Goal: Task Accomplishment & Management: Manage account settings

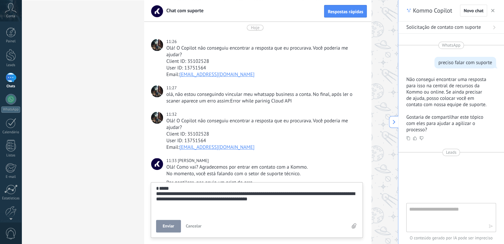
scroll to position [25, 0]
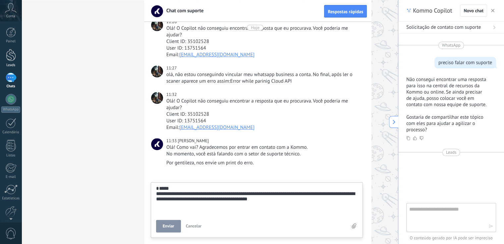
click at [9, 60] on div at bounding box center [11, 55] width 10 height 12
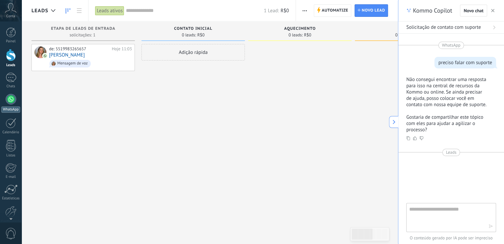
click at [11, 104] on div at bounding box center [11, 99] width 11 height 11
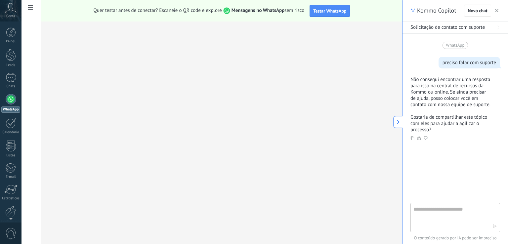
click at [496, 9] on span "button" at bounding box center [497, 10] width 3 height 5
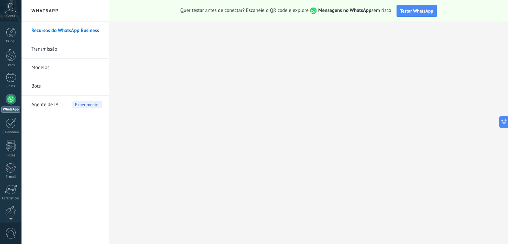
click at [63, 32] on link "Recursos do WhatsApp Business" at bounding box center [66, 31] width 71 height 19
click at [423, 10] on span "Testar WhatsApp" at bounding box center [417, 11] width 33 height 6
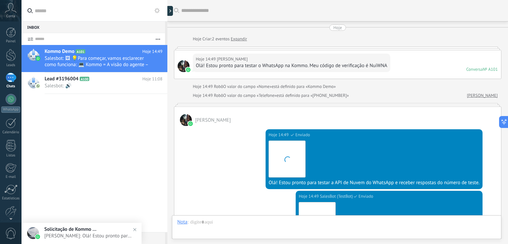
scroll to position [173, 0]
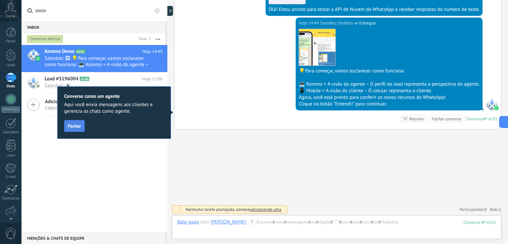
click at [74, 125] on span "Fechar" at bounding box center [74, 126] width 13 height 5
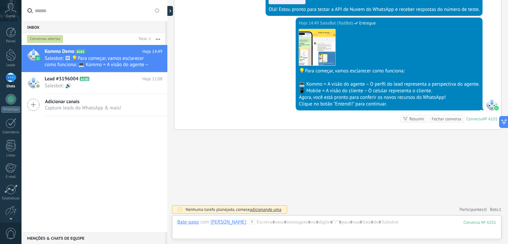
click at [52, 38] on div "Conversas abertas" at bounding box center [45, 39] width 36 height 8
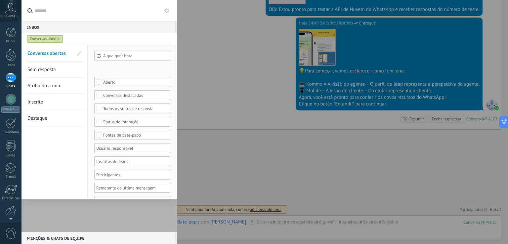
click at [57, 42] on div "Conversas abertas" at bounding box center [45, 39] width 36 height 8
click at [56, 55] on span "Conversas abertas" at bounding box center [46, 53] width 38 height 6
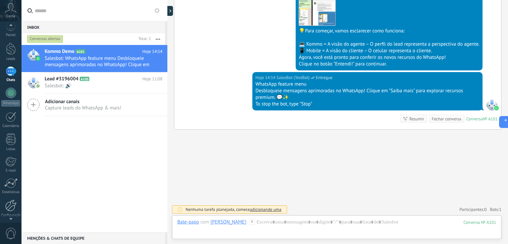
scroll to position [8, 0]
click at [9, 205] on div at bounding box center [10, 204] width 11 height 12
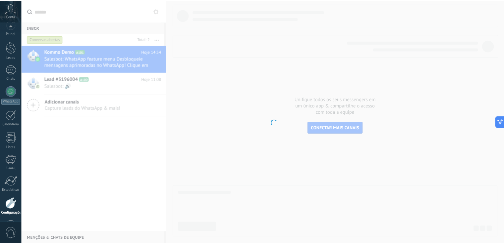
scroll to position [31, 0]
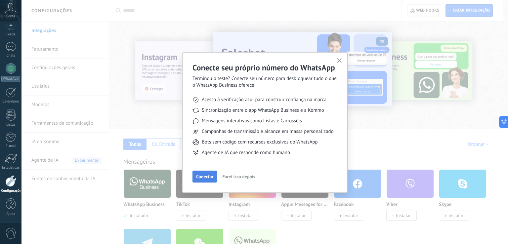
click at [207, 178] on span "Conectar" at bounding box center [204, 176] width 17 height 5
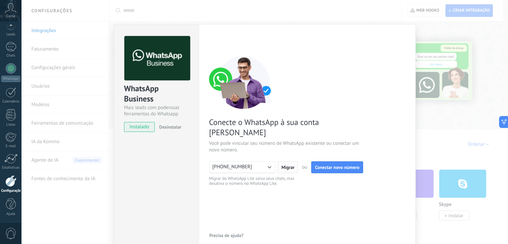
click at [288, 165] on span "Migrar" at bounding box center [288, 167] width 13 height 5
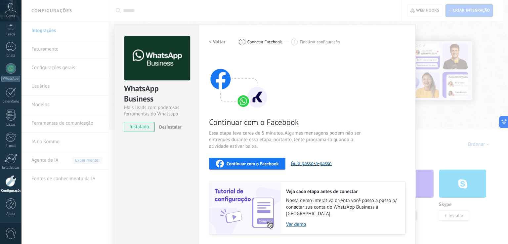
click at [248, 166] on div "Continuar com o Facebook" at bounding box center [247, 164] width 63 height 8
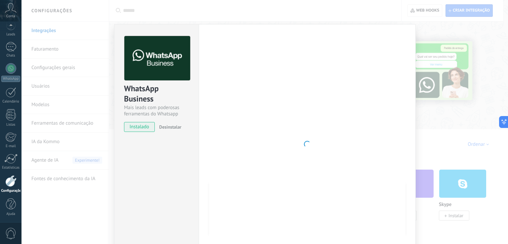
click at [174, 125] on span "Desinstalar" at bounding box center [170, 127] width 22 height 6
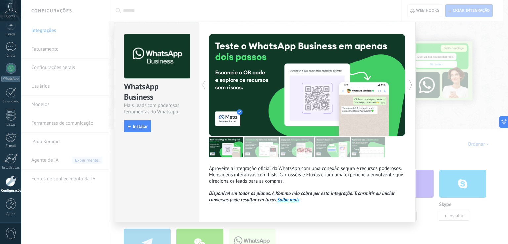
click at [433, 29] on div "WhatsApp Business Mais leads com poderosas ferramentas do Whatsapp install Inst…" at bounding box center [265, 122] width 487 height 244
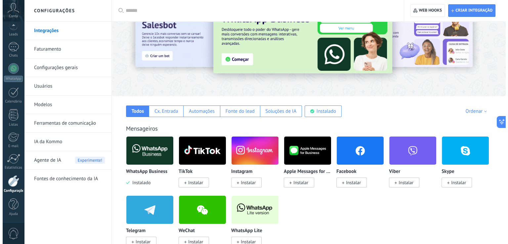
scroll to position [199, 0]
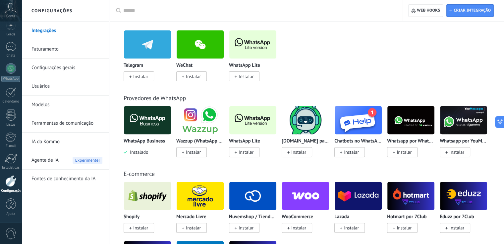
click at [244, 77] on span "Instalar" at bounding box center [245, 76] width 15 height 6
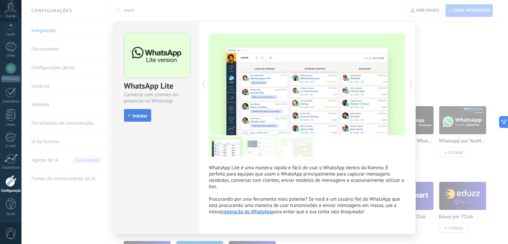
click at [142, 118] on span "Instalar" at bounding box center [140, 116] width 15 height 5
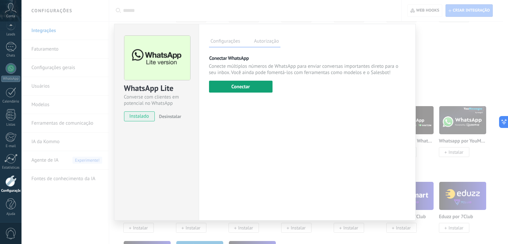
click at [239, 87] on button "Conectar" at bounding box center [241, 87] width 64 height 12
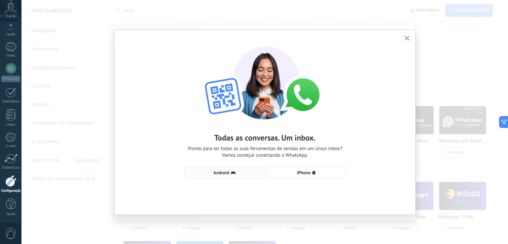
click at [240, 176] on button "Android" at bounding box center [224, 173] width 81 height 12
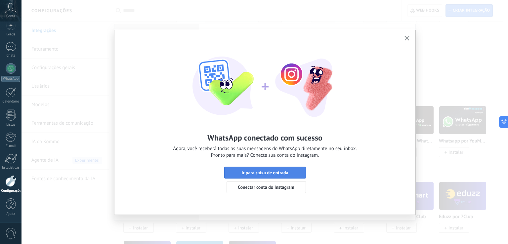
click at [290, 171] on span "Ir para caixa de entrada" at bounding box center [265, 172] width 74 height 5
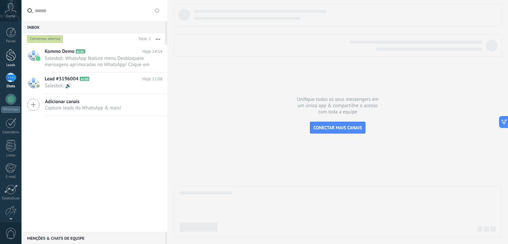
click at [12, 56] on div at bounding box center [11, 55] width 10 height 12
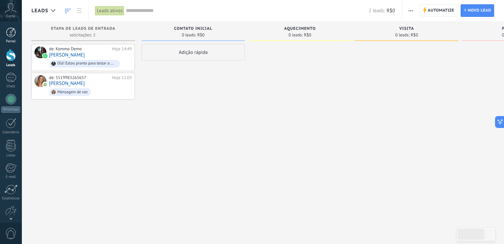
click at [8, 37] on link "Painel" at bounding box center [11, 35] width 22 height 16
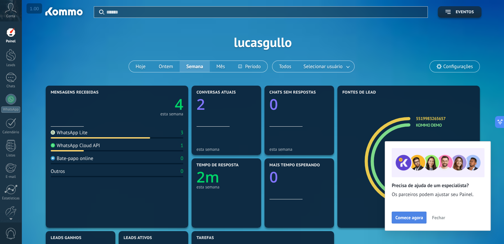
click at [412, 216] on span "Comece agora" at bounding box center [408, 218] width 27 height 5
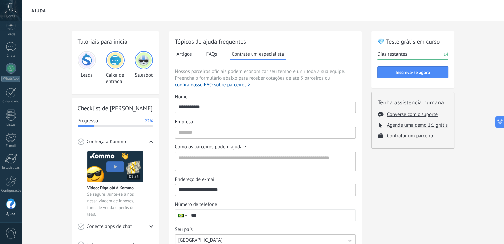
click at [83, 60] on img at bounding box center [87, 60] width 16 height 16
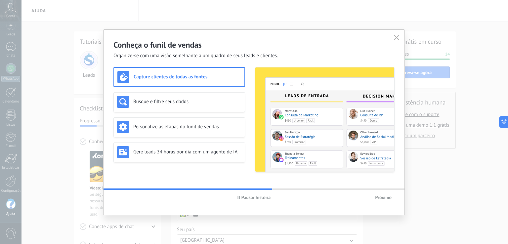
click at [383, 194] on button "Próximo" at bounding box center [383, 198] width 23 height 10
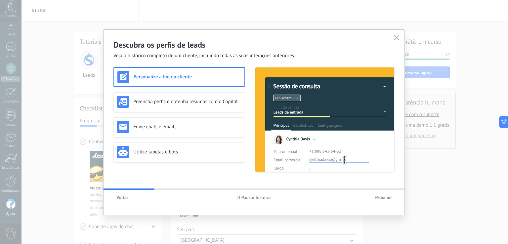
click at [395, 39] on use "button" at bounding box center [397, 37] width 5 height 5
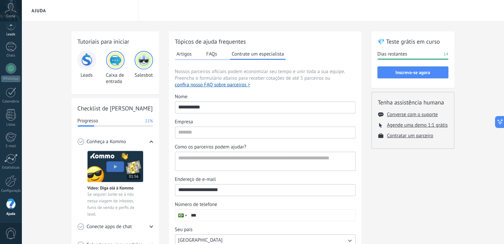
click at [9, 33] on div "Leads" at bounding box center [10, 34] width 19 height 4
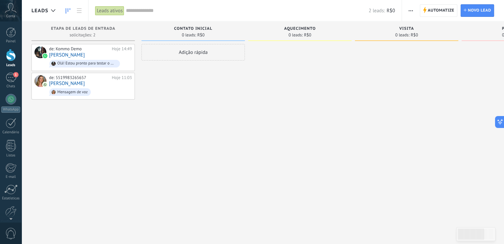
click at [240, 117] on div "Adição rápida" at bounding box center [192, 123] width 103 height 158
click at [10, 83] on link "1 Chats" at bounding box center [11, 81] width 22 height 16
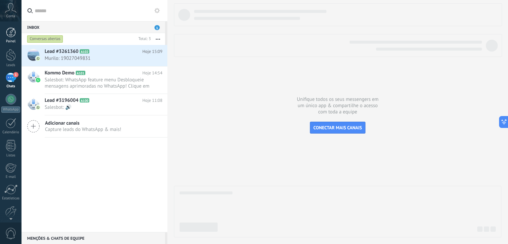
click at [10, 35] on div at bounding box center [11, 32] width 10 height 10
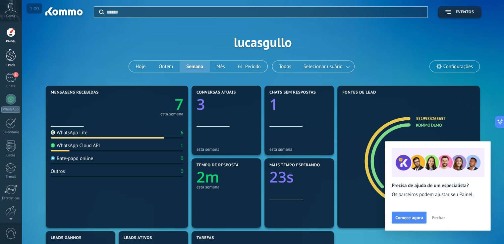
click at [12, 53] on div at bounding box center [11, 55] width 10 height 12
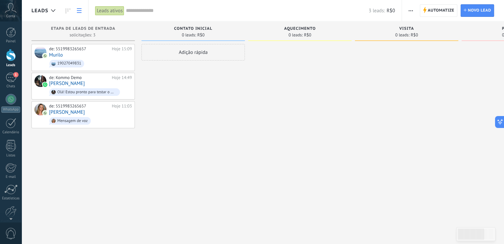
click at [78, 10] on use at bounding box center [79, 10] width 5 height 5
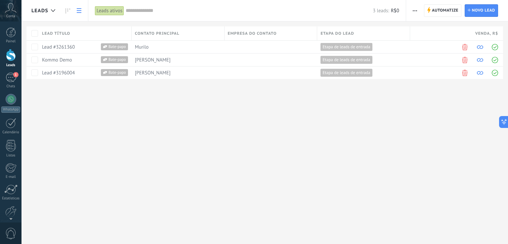
click at [78, 11] on use at bounding box center [79, 10] width 5 height 5
click at [101, 108] on div "Leads Automatize Nova transmissão Editar funil de vendas Imprimir Configurações…" at bounding box center [265, 122] width 487 height 244
click at [13, 15] on span "Conta" at bounding box center [10, 16] width 9 height 4
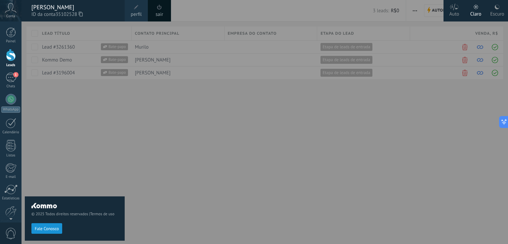
click at [11, 56] on div at bounding box center [11, 55] width 10 height 12
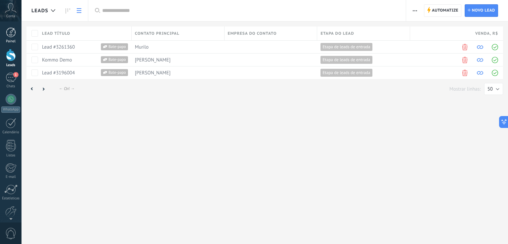
click at [8, 34] on div at bounding box center [11, 32] width 10 height 10
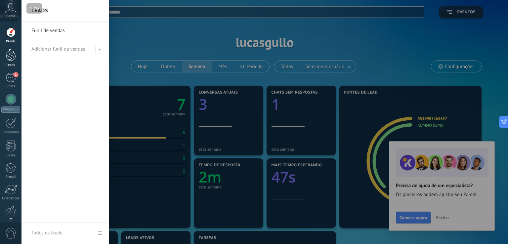
click at [9, 57] on div at bounding box center [11, 55] width 10 height 12
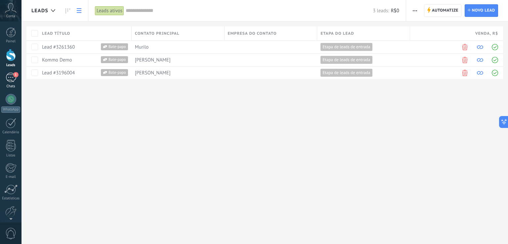
click at [12, 76] on div "1" at bounding box center [11, 78] width 11 height 10
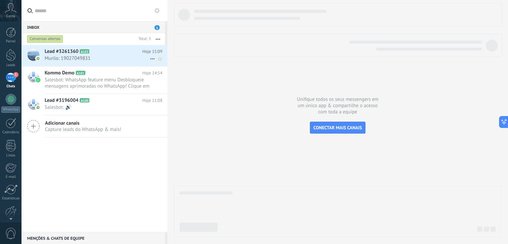
click at [105, 54] on h2 "Lead #3261360 A102" at bounding box center [94, 51] width 98 height 7
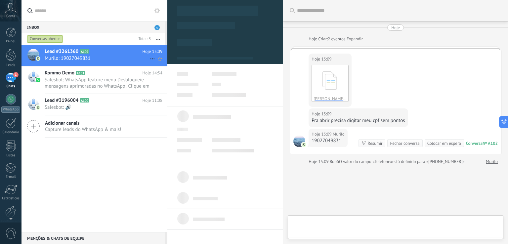
type textarea "**********"
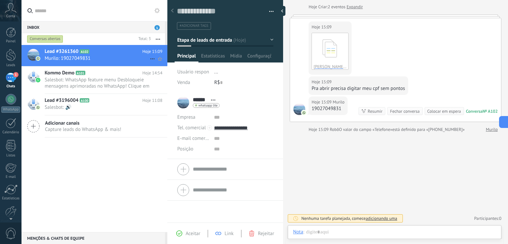
scroll to position [32, 0]
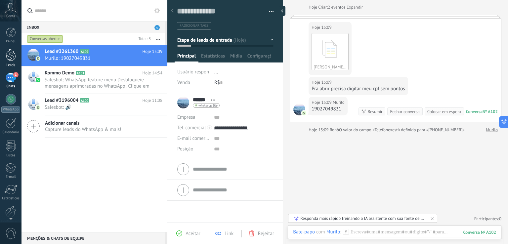
click at [12, 57] on div at bounding box center [11, 55] width 10 height 12
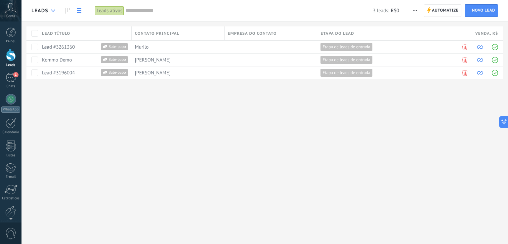
click at [51, 9] on div at bounding box center [53, 10] width 11 height 13
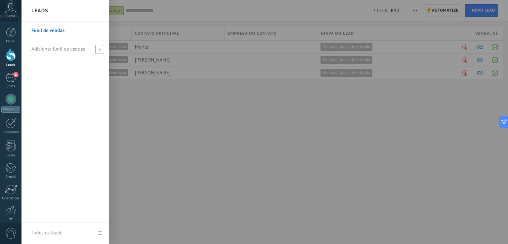
click at [97, 47] on span at bounding box center [99, 49] width 9 height 9
click at [57, 51] on input "text" at bounding box center [62, 49] width 62 height 11
type input "**********"
click at [98, 50] on span at bounding box center [101, 49] width 6 height 5
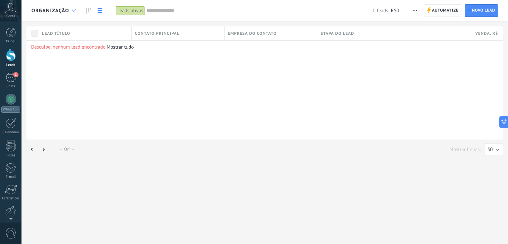
click at [73, 10] on icon at bounding box center [74, 10] width 4 height 3
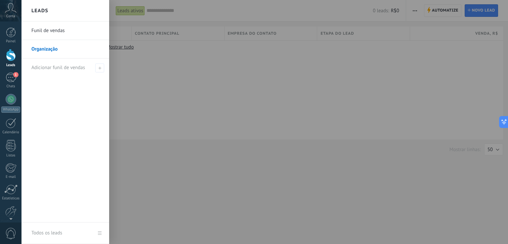
click at [52, 48] on link "Organização" at bounding box center [66, 49] width 71 height 19
click at [59, 29] on link "Funil de vendas" at bounding box center [66, 31] width 71 height 19
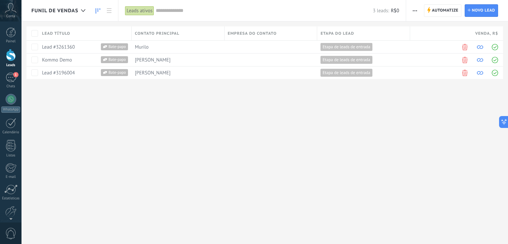
click at [95, 14] on link at bounding box center [97, 10] width 11 height 13
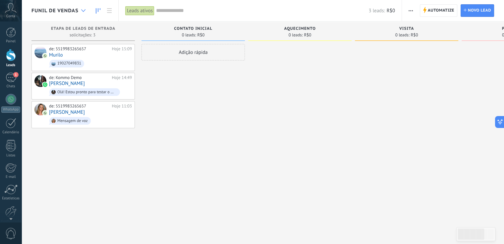
click at [85, 12] on div at bounding box center [83, 10] width 11 height 13
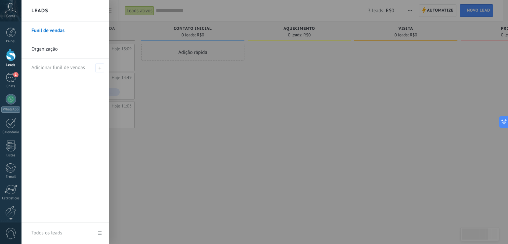
click at [64, 48] on link "Organização" at bounding box center [66, 49] width 71 height 19
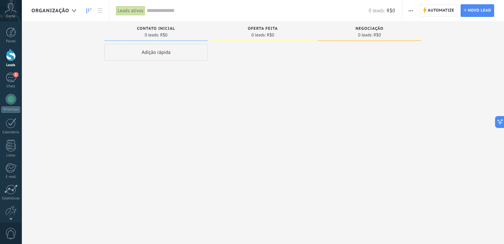
click at [152, 33] on span "0 leads:" at bounding box center [152, 35] width 14 height 4
click at [163, 26] on div "Contato inicial 0 leads: R$0" at bounding box center [155, 32] width 103 height 20
click at [167, 29] on span "Contato inicial" at bounding box center [156, 28] width 38 height 5
click at [411, 13] on span "button" at bounding box center [410, 10] width 4 height 13
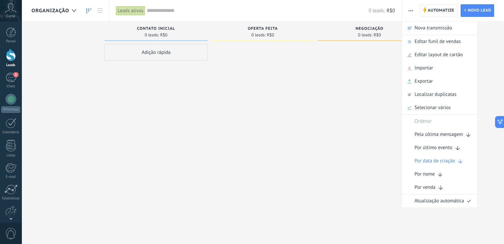
click at [419, 43] on span "Editar funil de vendas" at bounding box center [437, 41] width 46 height 13
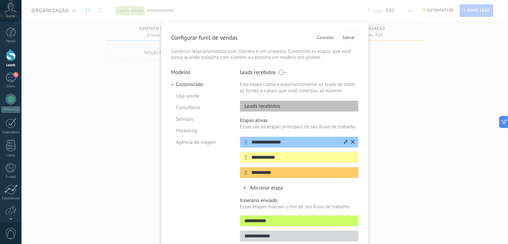
click at [309, 141] on input "**********" at bounding box center [295, 142] width 96 height 7
click at [324, 36] on span "Cancelar" at bounding box center [325, 37] width 17 height 5
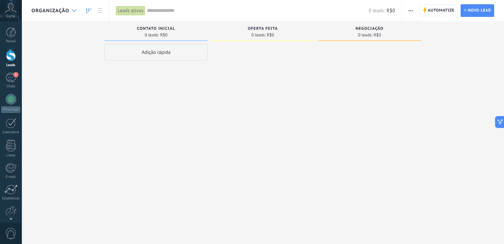
click at [76, 11] on icon at bounding box center [74, 10] width 4 height 3
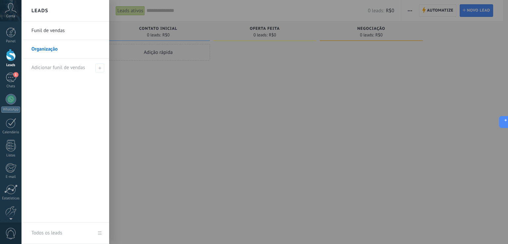
click at [76, 11] on div "Leads" at bounding box center [66, 11] width 88 height 22
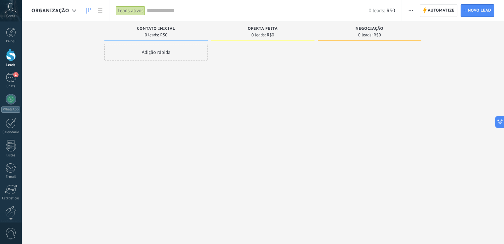
click at [408, 13] on button "button" at bounding box center [411, 10] width 10 height 13
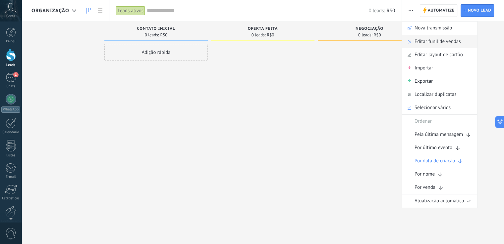
click at [425, 38] on span "Editar funil de vendas" at bounding box center [437, 41] width 46 height 13
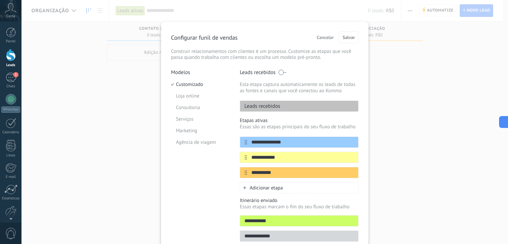
click at [323, 39] on span "Cancelar" at bounding box center [325, 37] width 17 height 5
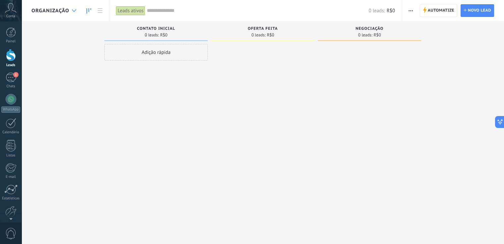
click at [71, 12] on div at bounding box center [74, 10] width 11 height 13
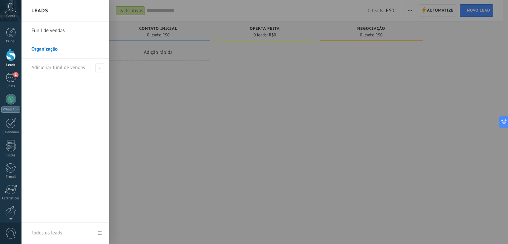
drag, startPoint x: 73, startPoint y: 52, endPoint x: 54, endPoint y: 51, distance: 18.6
click at [54, 51] on link "Organização" at bounding box center [66, 49] width 71 height 19
